Goal: Use online tool/utility: Utilize a website feature to perform a specific function

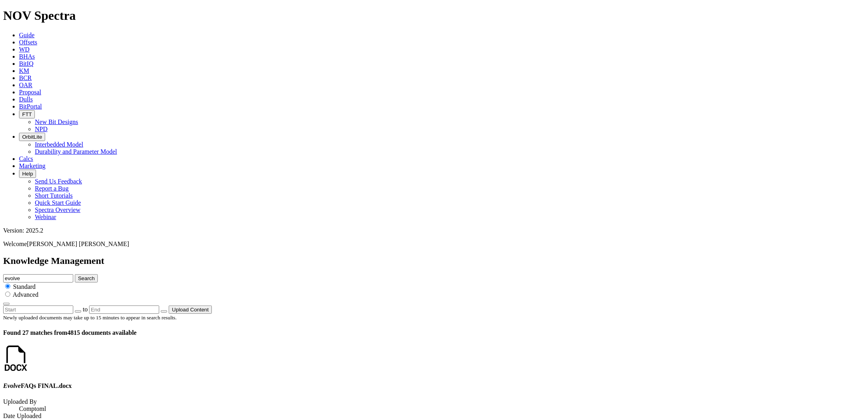
click at [19, 155] on icon at bounding box center [19, 158] width 0 height 7
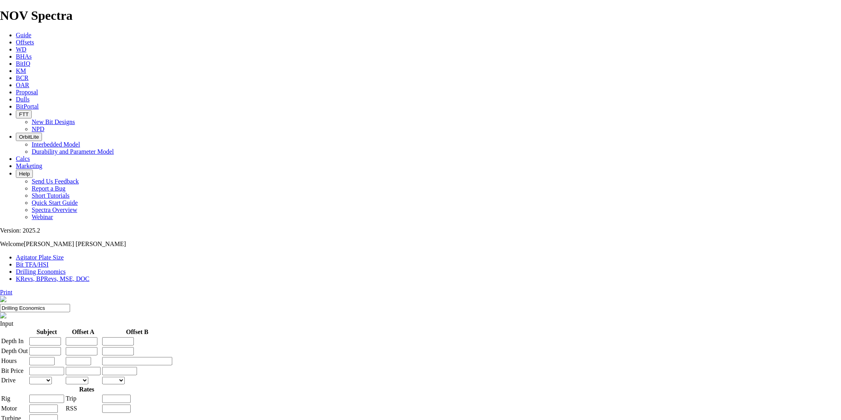
click at [39, 103] on span "BitPortal" at bounding box center [27, 106] width 23 height 7
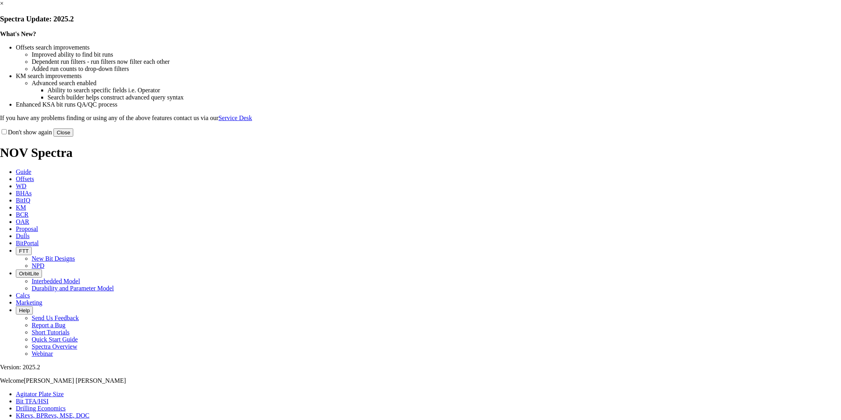
click at [73, 137] on button "Close" at bounding box center [63, 132] width 20 height 8
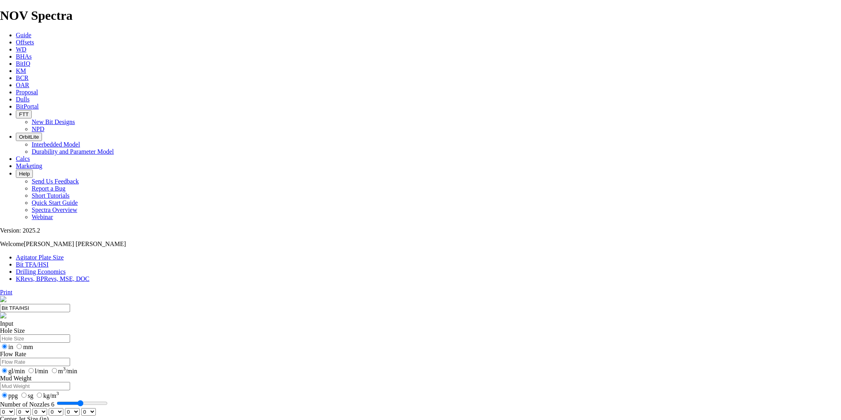
type input "6"
click at [108, 400] on input "Number of Nozzles 6" at bounding box center [82, 403] width 51 height 6
click at [15, 408] on select "0 1 2 3 4 5 6 7 8 9 10 11 12 13 14 15 16 17 18 19 20 21 22 23 24 25 26 27 28 29…" at bounding box center [7, 412] width 15 height 8
select select "number:14"
click at [15, 408] on select "0 1 2 3 4 5 6 7 8 9 10 11 12 13 14 15 16 17 18 19 20 21 22 23 24 25 26 27 28 29…" at bounding box center [7, 412] width 15 height 8
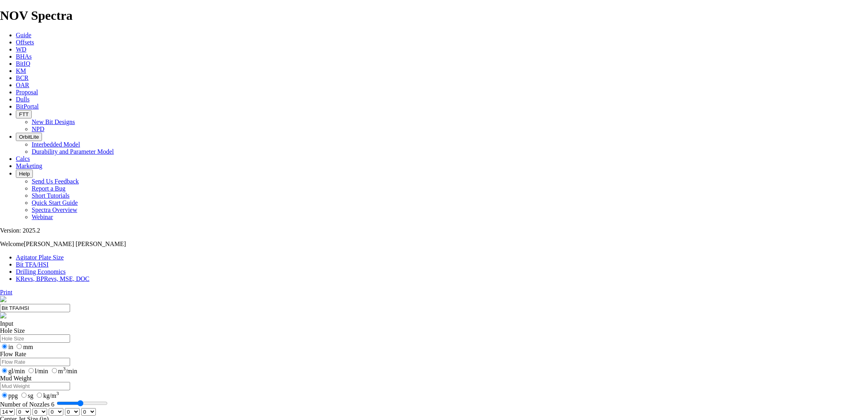
select select "number:14"
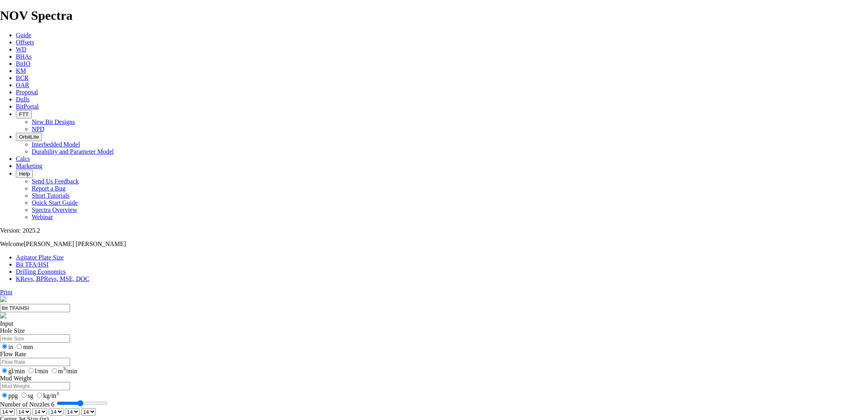
type input "7"
select select "number:0"
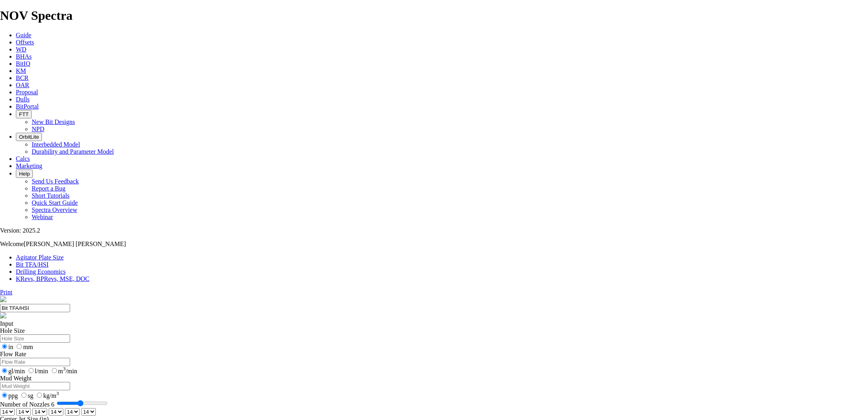
select select "number:0"
type input "7"
click at [108, 400] on input "Number of Nozzles 6" at bounding box center [82, 403] width 51 height 6
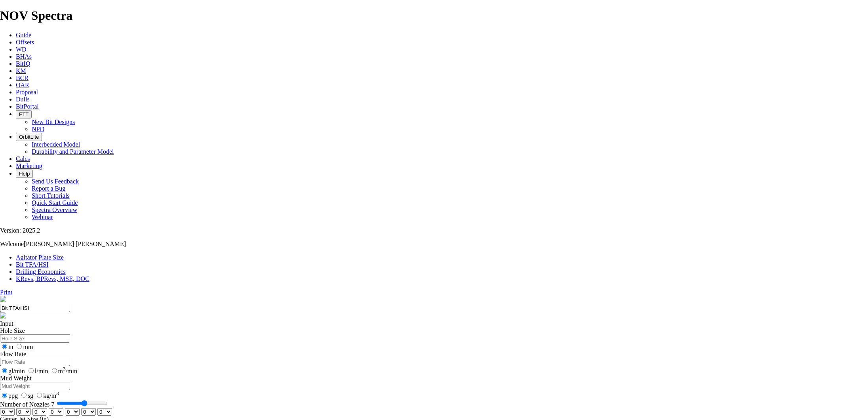
click at [15, 408] on select "0 1 2 3 4 5 6 7 8 9 10 11 12 13 14 15 16 17 18 19 20 21 22 23 24 25 26 27 28 29…" at bounding box center [7, 412] width 15 height 8
select select "number:13"
click at [15, 408] on select "0 1 2 3 4 5 6 7 8 9 10 11 12 13 14 15 16 17 18 19 20 21 22 23 24 25 26 27 28 29…" at bounding box center [7, 412] width 15 height 8
select select "number:13"
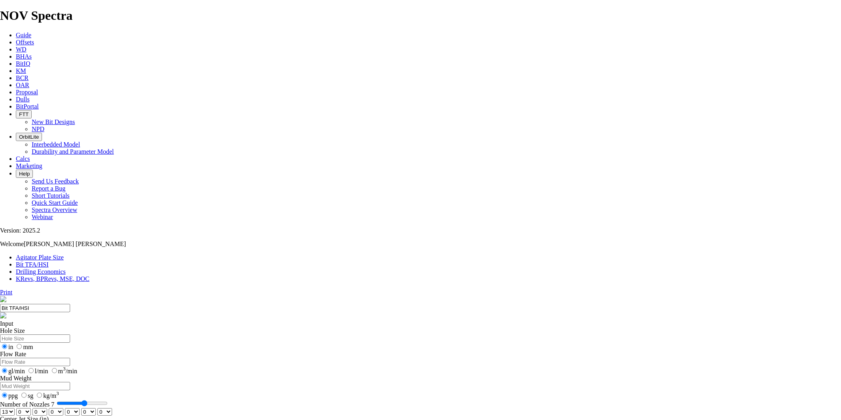
select select "number:13"
type input "6"
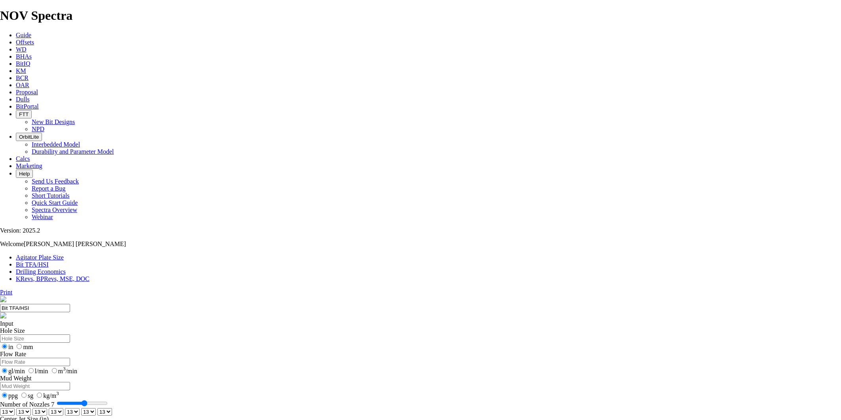
select select "number:0"
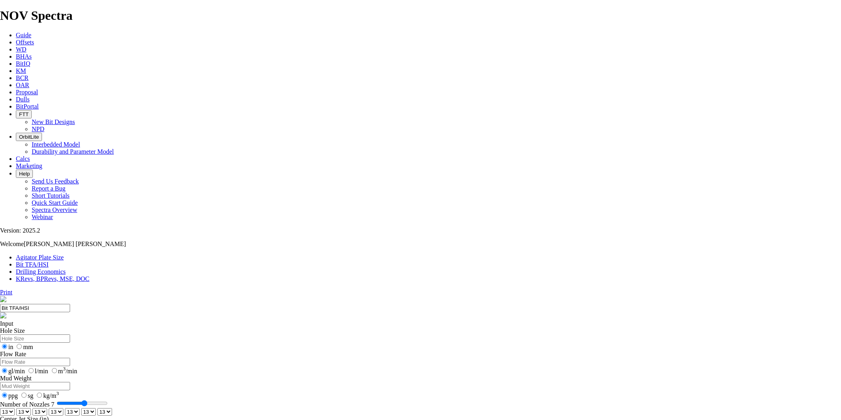
select select "number:0"
type input "6"
click at [108, 400] on input "Number of Nozzles 6" at bounding box center [82, 403] width 51 height 6
click at [15, 408] on select "0 1 2 3 4 5 6 7 8 9 10 11 12 13 14 15 16 17 18 19 20 21 22 23 24 25 26 27 28 29…" at bounding box center [7, 412] width 15 height 8
select select "number:14"
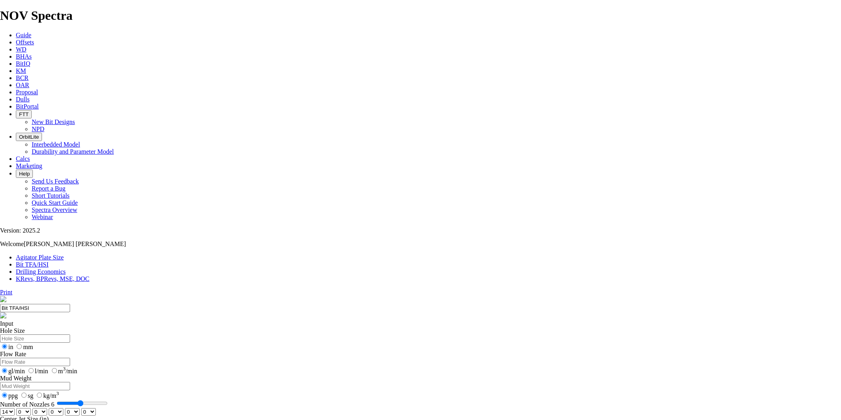
click at [15, 408] on select "0 1 2 3 4 5 6 7 8 9 10 11 12 13 14 15 16 17 18 19 20 21 22 23 24 25 26 27 28 29…" at bounding box center [7, 412] width 15 height 8
select select "number:14"
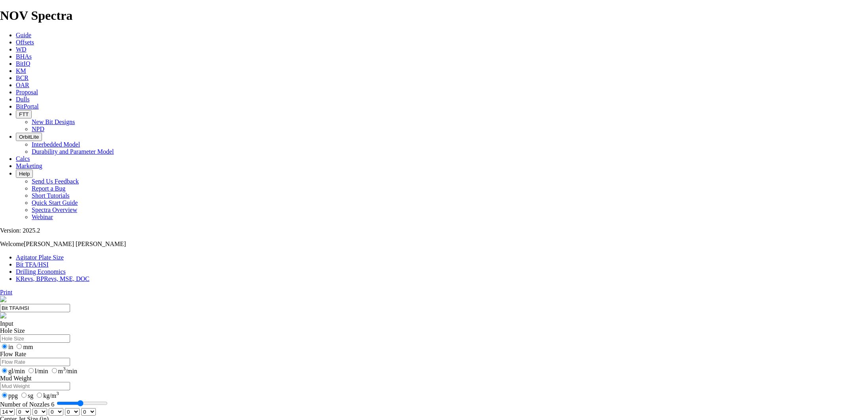
select select "number:14"
type input "5"
select select "number:0"
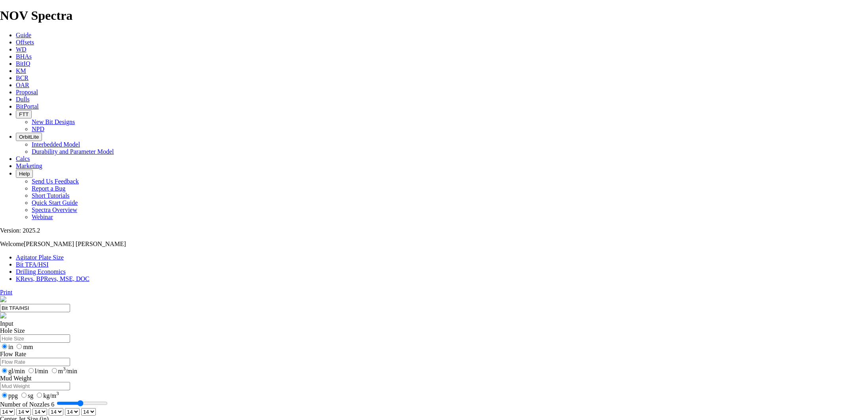
select select "number:0"
type input "5"
click at [108, 400] on input "Number of Nozzles 5" at bounding box center [82, 403] width 51 height 6
click at [15, 408] on select "0 1 2 3 4 5 6 7 8 9 10 11 12 13 14 15 16 17 18 19 20 21 22 23 24 25 26 27 28 29…" at bounding box center [7, 412] width 15 height 8
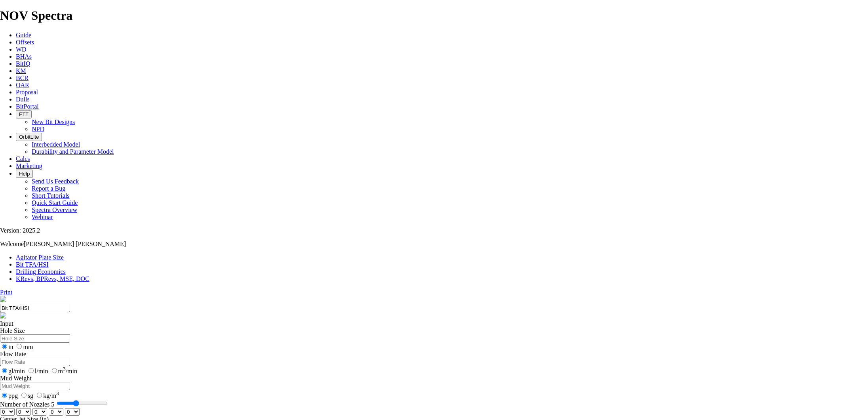
select select "number:16"
click at [15, 408] on select "0 1 2 3 4 5 6 7 8 9 10 11 12 13 14 15 16 17 18 19 20 21 22 23 24 25 26 27 28 29…" at bounding box center [7, 412] width 15 height 8
select select "number:16"
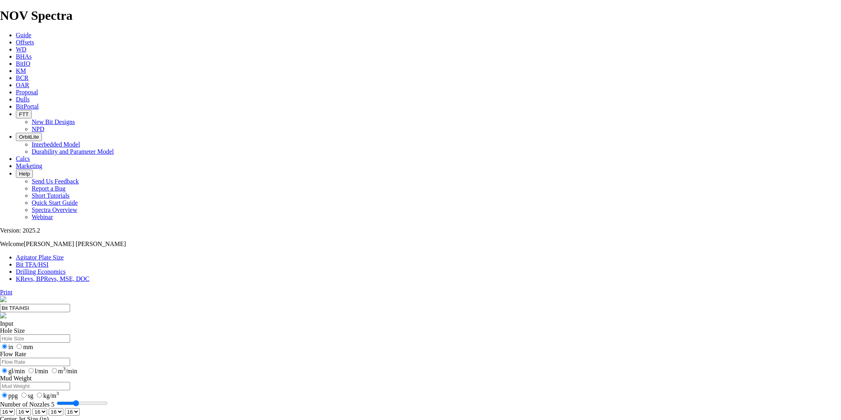
click at [80, 408] on select "0 1 2 3 4 5 6 7 8 9 10 11 12 13 14 15 16 17 18 19 20 21 22 23 24 25 26 27 28 29…" at bounding box center [72, 412] width 15 height 8
select select "number:15"
click at [80, 408] on select "0 1 2 3 4 5 6 7 8 9 10 11 12 13 14 15 16 17 18 19 20 21 22 23 24 25 26 27 28 29…" at bounding box center [72, 412] width 15 height 8
click at [63, 408] on select "0 1 2 3 4 5 6 7 8 9 10 11 12 13 14 15 16 17 18 19 20 21 22 23 24 25 26 27 28 29…" at bounding box center [56, 412] width 15 height 8
select select "number:15"
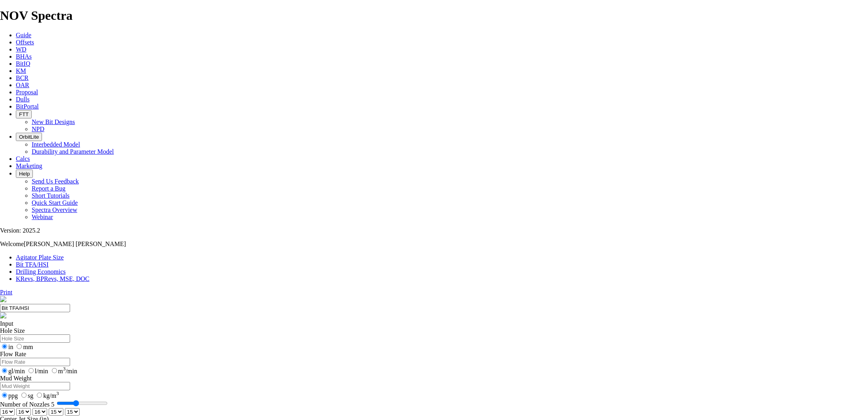
click at [63, 408] on select "0 1 2 3 4 5 6 7 8 9 10 11 12 13 14 15 16 17 18 19 20 21 22 23 24 25 26 27 28 29…" at bounding box center [56, 412] width 15 height 8
click at [15, 408] on select "0 1 2 3 4 5 6 7 8 9 10 11 12 13 14 15 16 17 18 19 20 21 22 23 24 25 26 27 28 29…" at bounding box center [7, 412] width 15 height 8
select select "number:15"
click at [15, 408] on select "0 1 2 3 4 5 6 7 8 9 10 11 12 13 14 15 16 17 18 19 20 21 22 23 24 25 26 27 28 29…" at bounding box center [7, 412] width 15 height 8
select select "number:15"
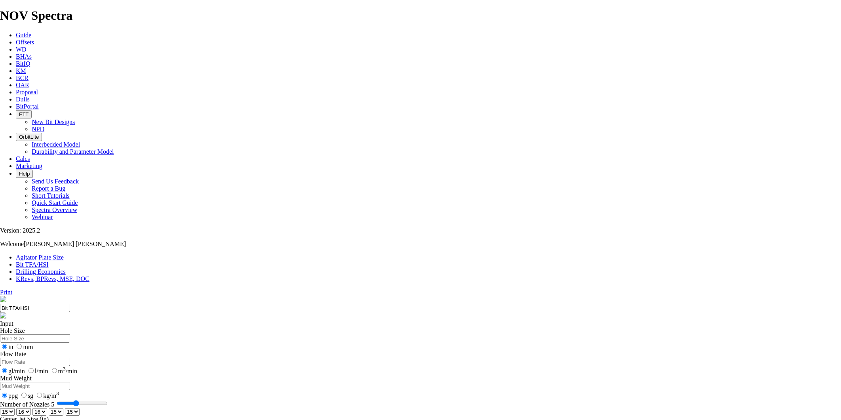
select select "number:15"
click at [80, 408] on select "0 1 2 3 4 5 6 7 8 9 10 11 12 13 14 15 16 17 18 19 20 21 22 23 24 25 26 27 28 29…" at bounding box center [72, 412] width 15 height 8
select select "number:16"
click at [80, 408] on select "0 1 2 3 4 5 6 7 8 9 10 11 12 13 14 15 16 17 18 19 20 21 22 23 24 25 26 27 28 29…" at bounding box center [72, 412] width 15 height 8
click at [63, 408] on select "0 1 2 3 4 5 6 7 8 9 10 11 12 13 14 15 16 17 18 19 20 21 22 23 24 25 26 27 28 29…" at bounding box center [56, 412] width 15 height 8
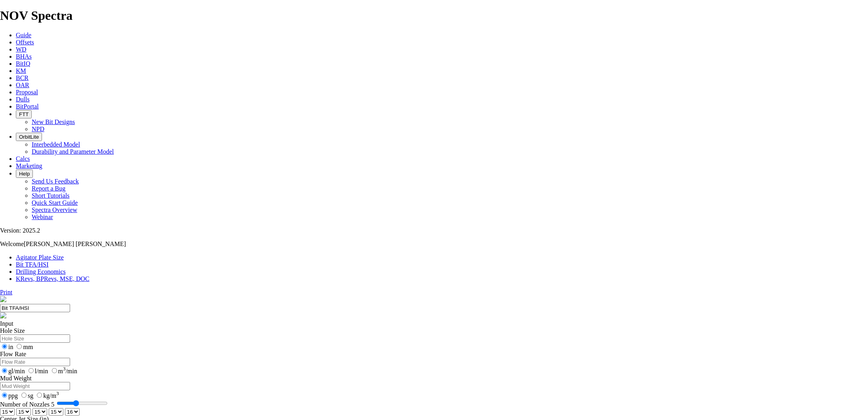
select select "number:16"
click at [63, 408] on select "0 1 2 3 4 5 6 7 8 9 10 11 12 13 14 15 16 17 18 19 20 21 22 23 24 25 26 27 28 29…" at bounding box center [56, 412] width 15 height 8
type input "6"
select select "number:0"
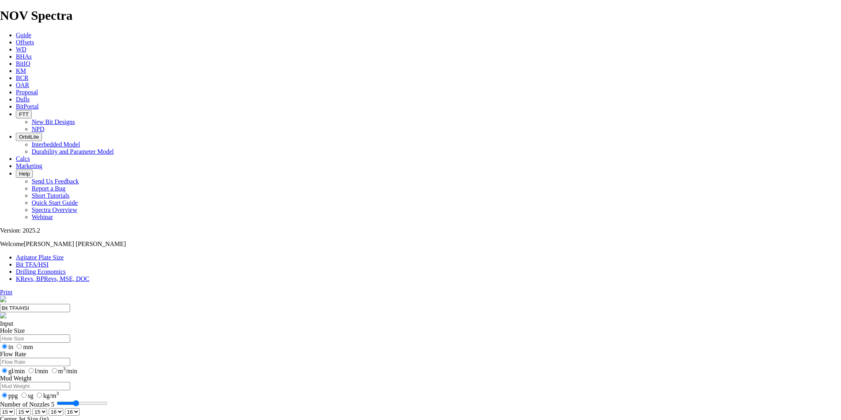
select select "number:0"
type input "6"
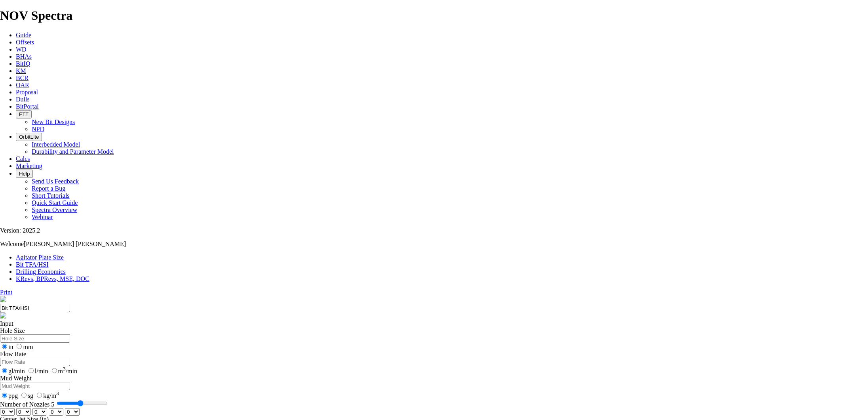
click at [108, 400] on input "Number of Nozzles 5" at bounding box center [82, 403] width 51 height 6
click at [15, 408] on select "0 1 2 3 4 5 6 7 8 9 10 11 12 13 14 15 16 17 18 19 20 21 22 23 24 25 26 27 28 29…" at bounding box center [7, 412] width 15 height 8
select select "number:14"
click at [15, 408] on select "0 1 2 3 4 5 6 7 8 9 10 11 12 13 14 15 16 17 18 19 20 21 22 23 24 25 26 27 28 29…" at bounding box center [7, 412] width 15 height 8
select select "number:14"
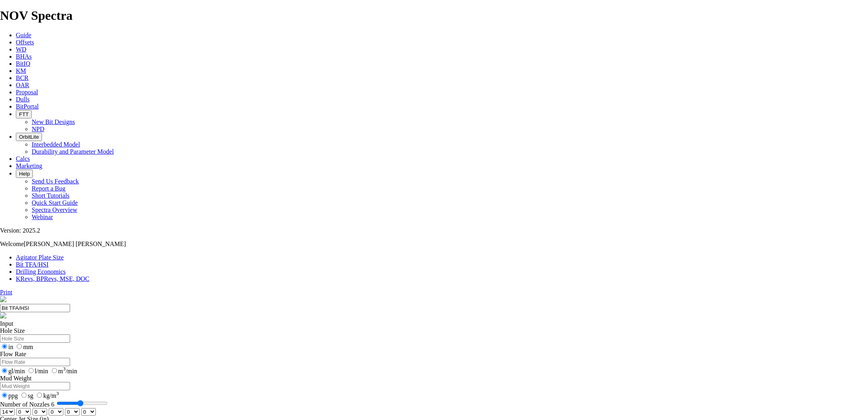
select select "number:14"
drag, startPoint x: 341, startPoint y: 208, endPoint x: 322, endPoint y: 218, distance: 21.1
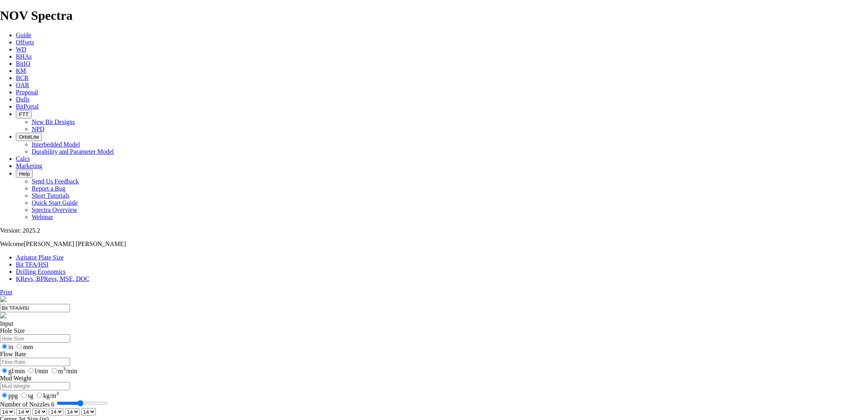
click at [108, 400] on input "Number of Nozzles 6" at bounding box center [82, 403] width 51 height 6
type input "7"
select select "number:0"
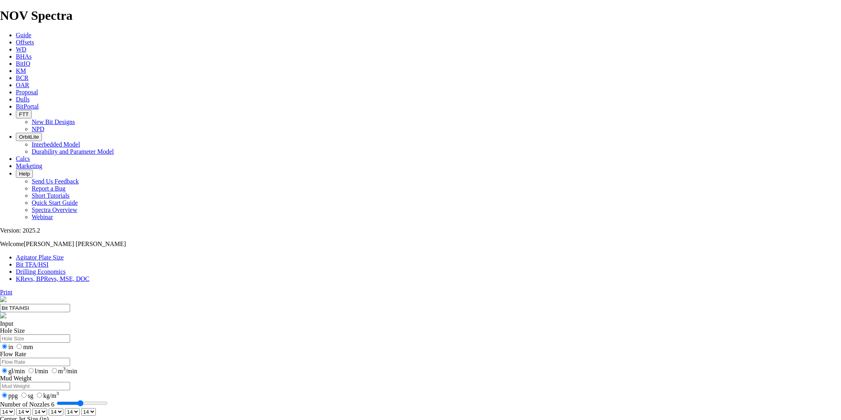
select select "number:0"
type input "7"
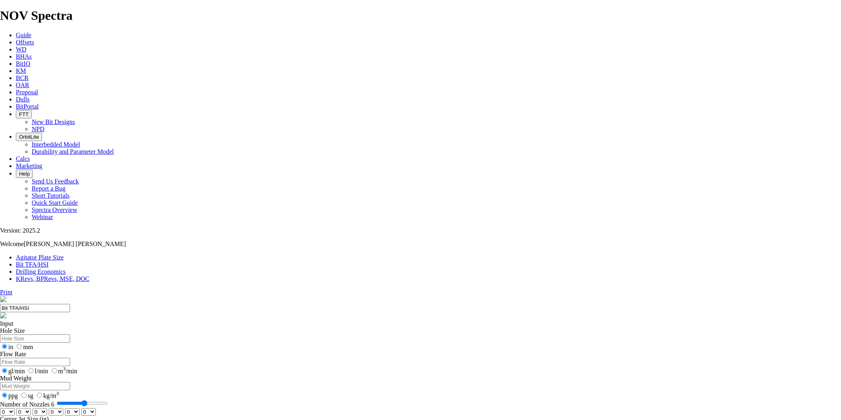
click at [108, 400] on input "Number of Nozzles 6" at bounding box center [82, 403] width 51 height 6
click at [15, 408] on select "0 1 2 3 4 5 6 7 8 9 10 11 12 13 14 15 16 17 18 19 20 21 22 23 24 25 26 27 28 29…" at bounding box center [7, 412] width 15 height 8
select select "number:13"
click at [15, 408] on select "0 1 2 3 4 5 6 7 8 9 10 11 12 13 14 15 16 17 18 19 20 21 22 23 24 25 26 27 28 29…" at bounding box center [7, 412] width 15 height 8
select select "number:13"
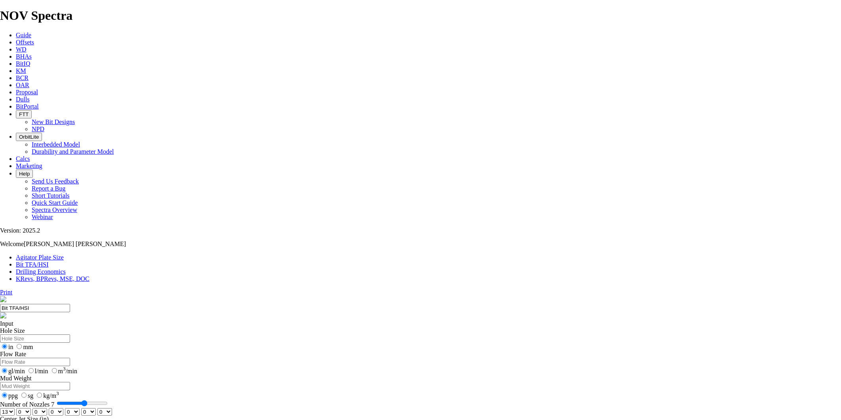
select select "number:13"
